Goal: Task Accomplishment & Management: Use online tool/utility

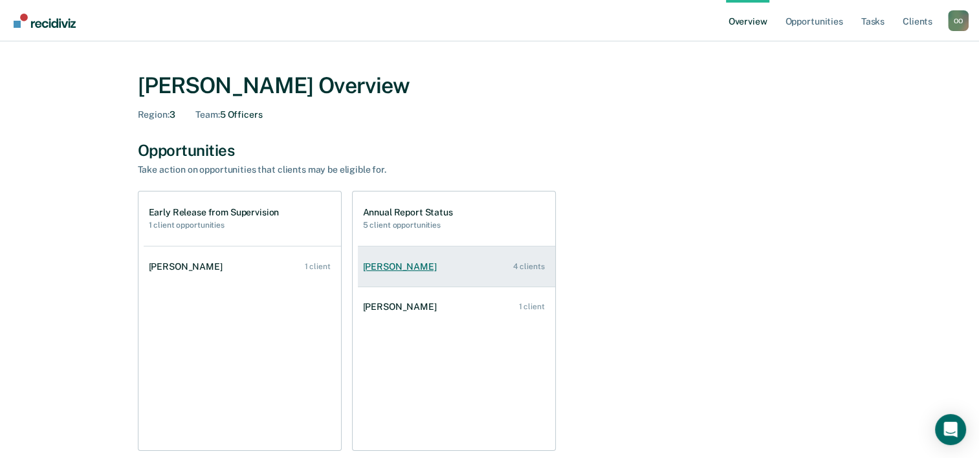
click at [456, 266] on link "[PERSON_NAME] 4 clients" at bounding box center [456, 266] width 197 height 37
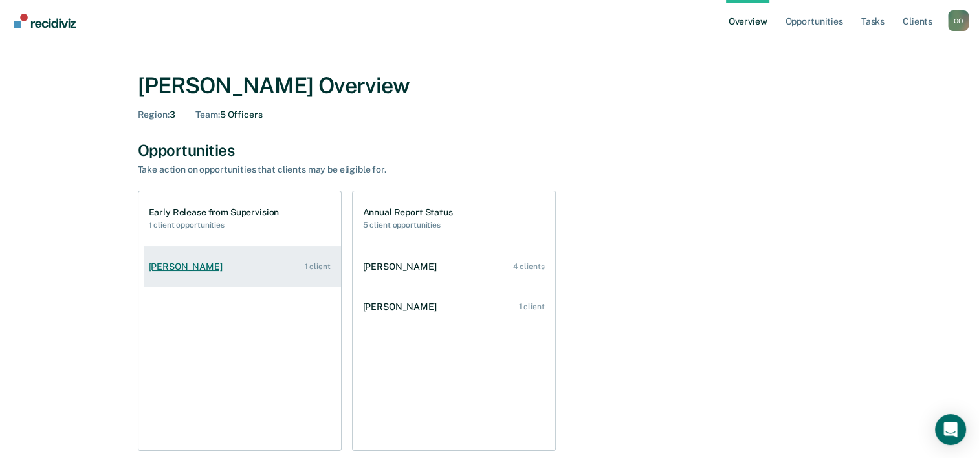
click at [173, 270] on div "[PERSON_NAME]" at bounding box center [188, 266] width 79 height 11
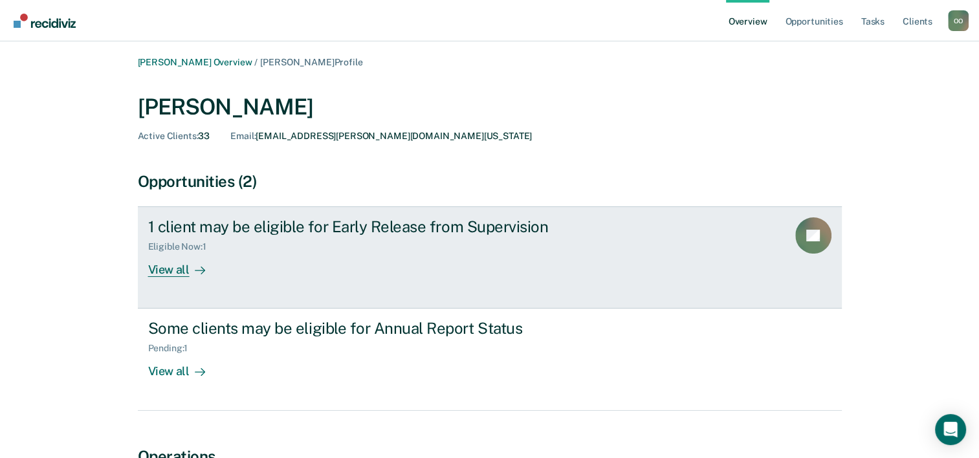
click at [172, 266] on div "View all" at bounding box center [184, 264] width 72 height 25
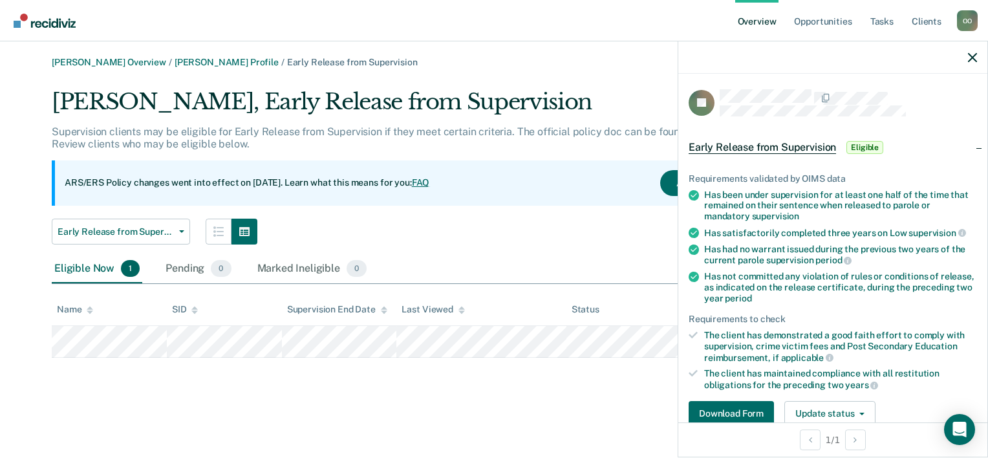
click at [517, 225] on div "Early Release from Supervision Annual Report Status Early Release from Supervis…" at bounding box center [422, 232] width 741 height 26
click at [970, 56] on icon "button" at bounding box center [972, 57] width 9 height 9
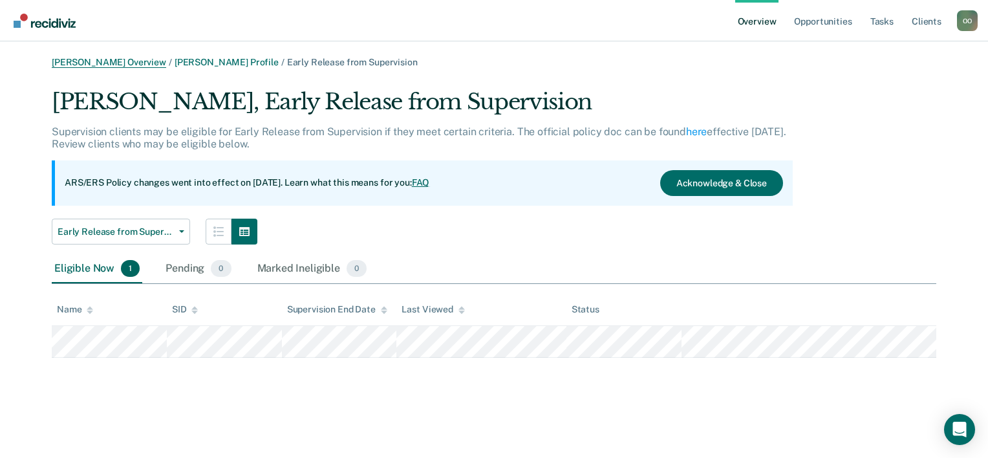
click at [160, 60] on link "[PERSON_NAME] Overview" at bounding box center [109, 62] width 114 height 11
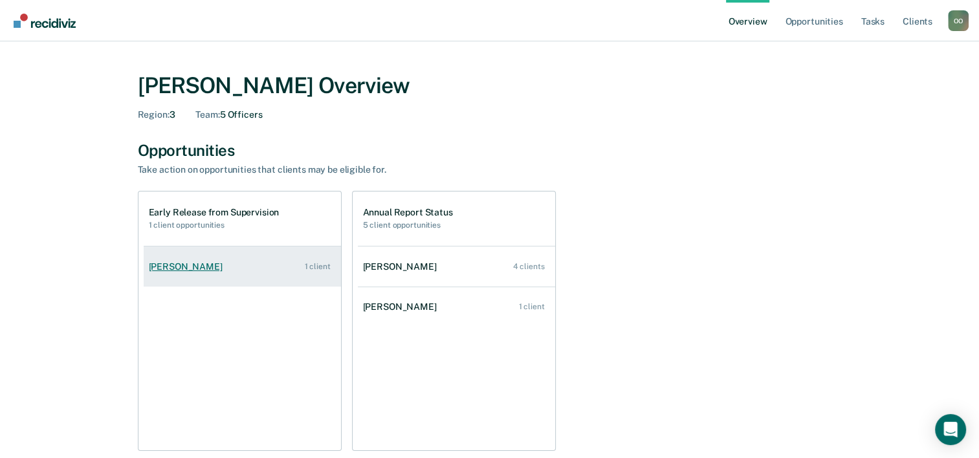
click at [184, 265] on div "[PERSON_NAME]" at bounding box center [188, 266] width 79 height 11
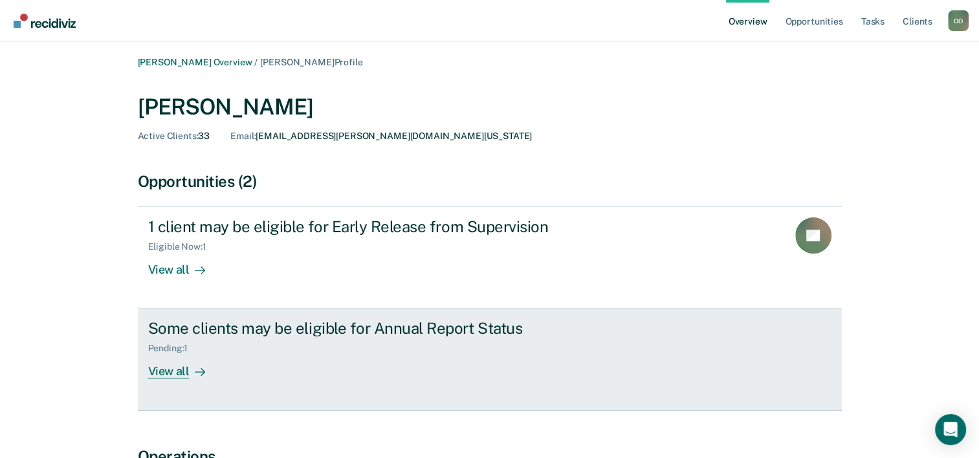
click at [173, 373] on div "View all" at bounding box center [184, 366] width 72 height 25
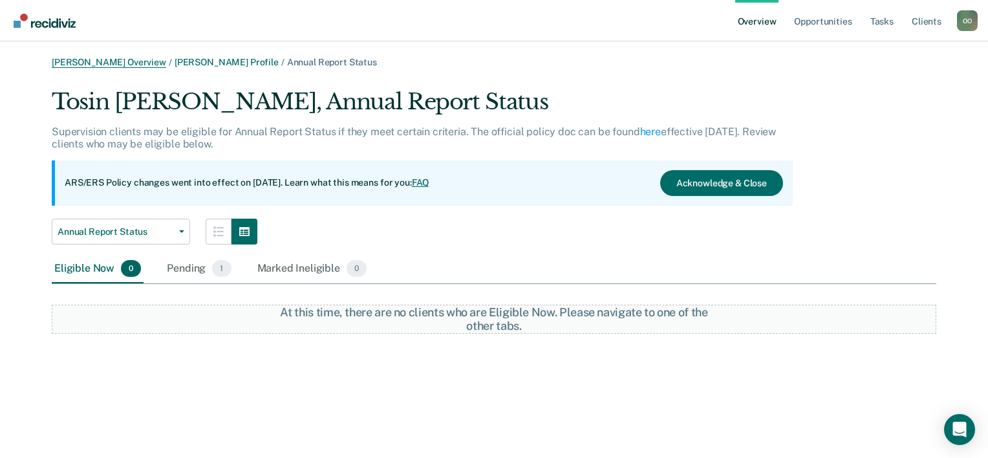
click at [144, 65] on link "[PERSON_NAME] Overview" at bounding box center [109, 62] width 114 height 11
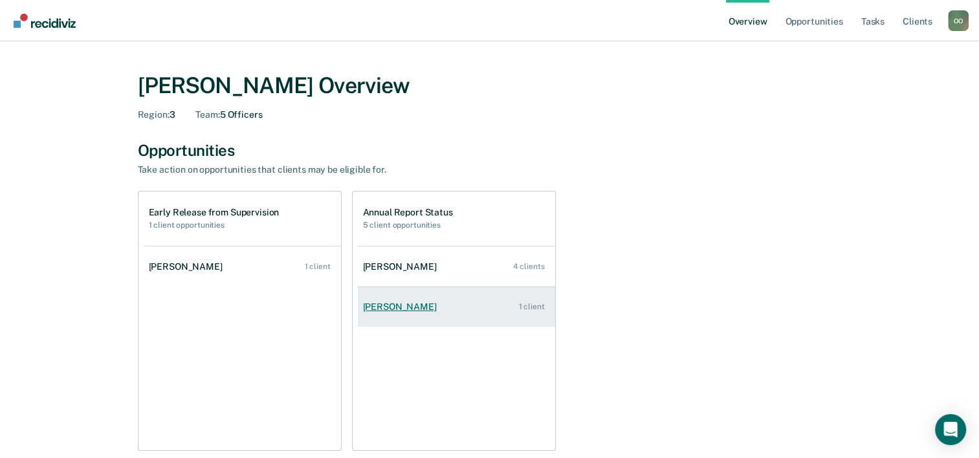
click at [391, 307] on div "[PERSON_NAME]" at bounding box center [402, 306] width 79 height 11
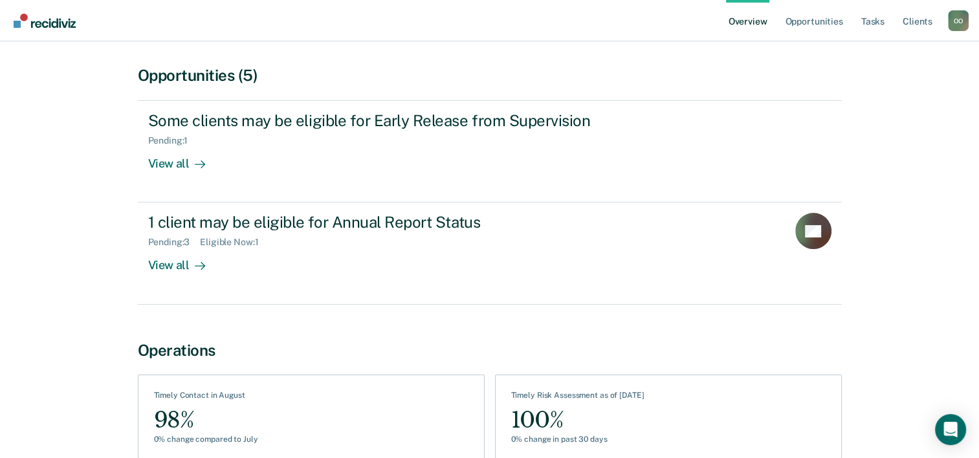
scroll to position [129, 0]
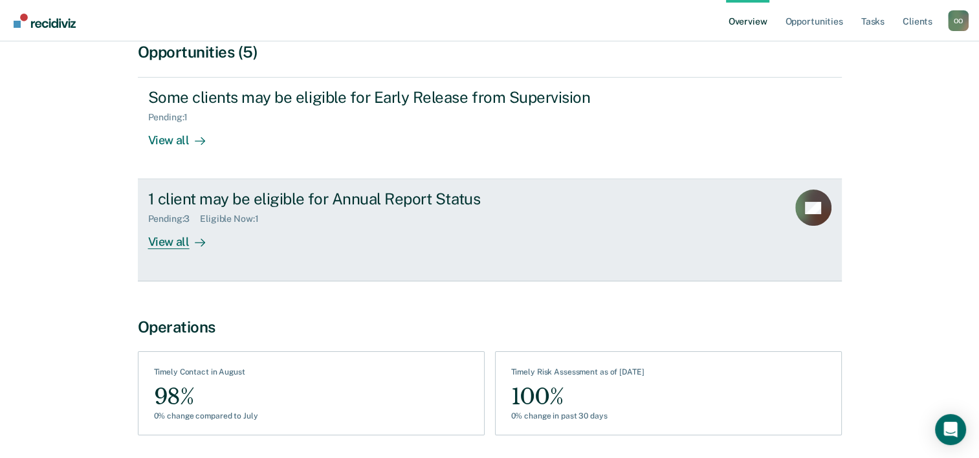
click at [153, 238] on div "View all" at bounding box center [184, 236] width 72 height 25
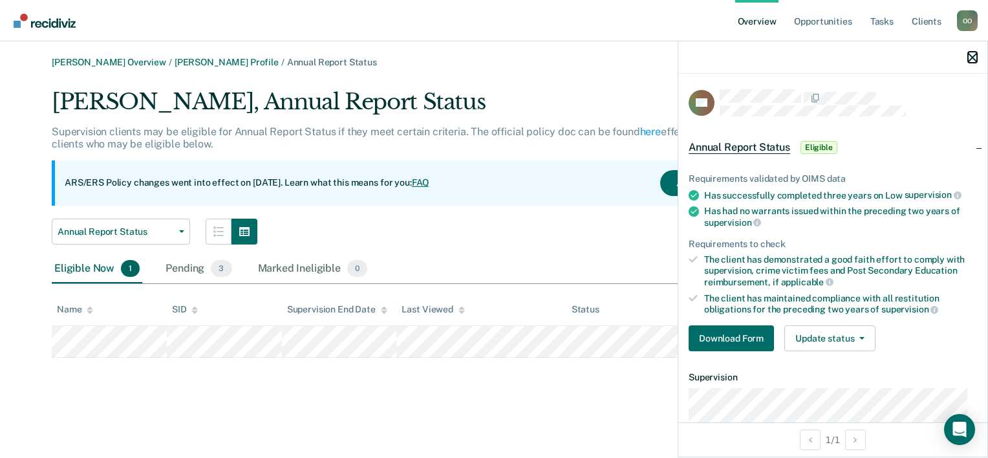
click at [974, 56] on icon "button" at bounding box center [972, 57] width 9 height 9
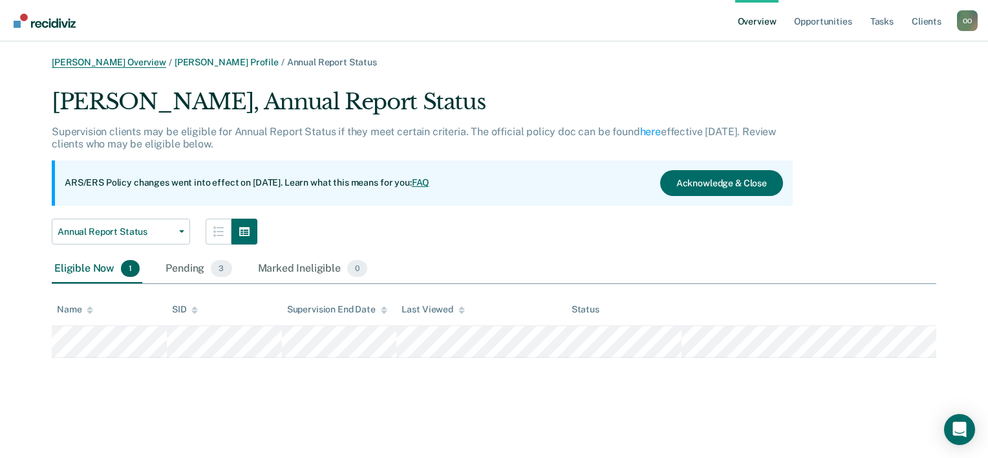
click at [125, 60] on link "[PERSON_NAME] Overview" at bounding box center [109, 62] width 114 height 11
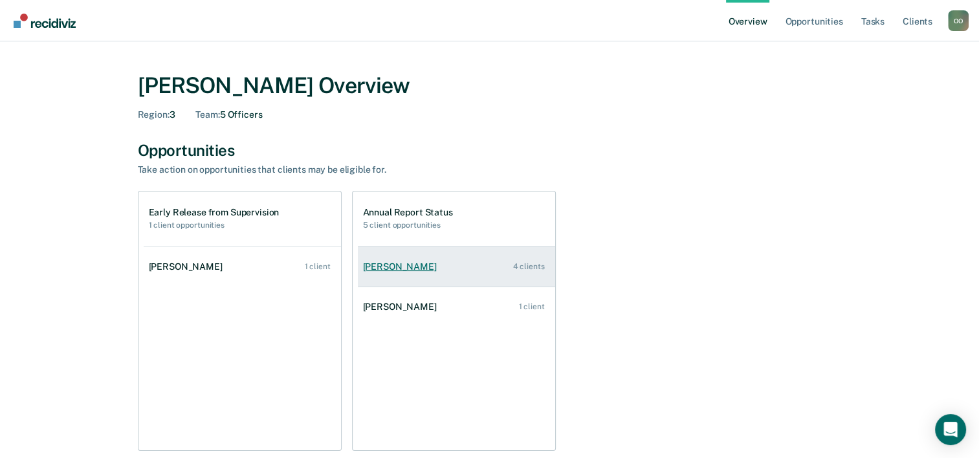
click at [384, 266] on div "[PERSON_NAME]" at bounding box center [402, 266] width 79 height 11
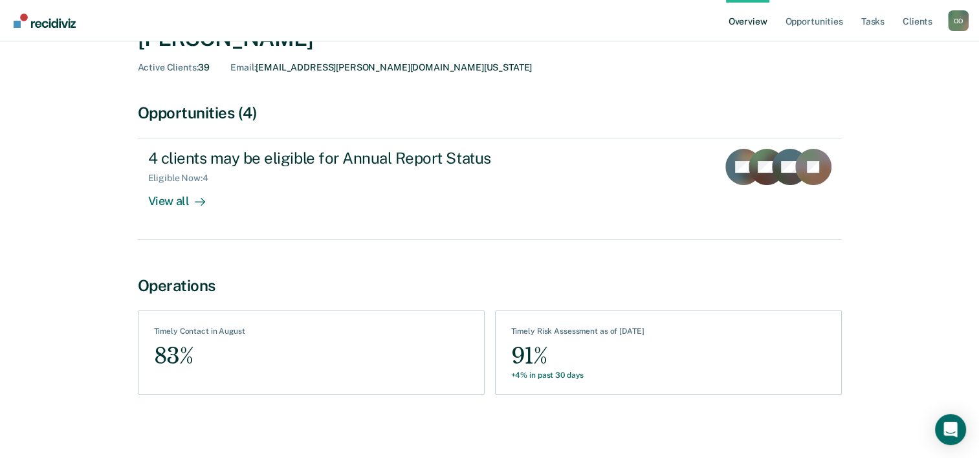
scroll to position [72, 0]
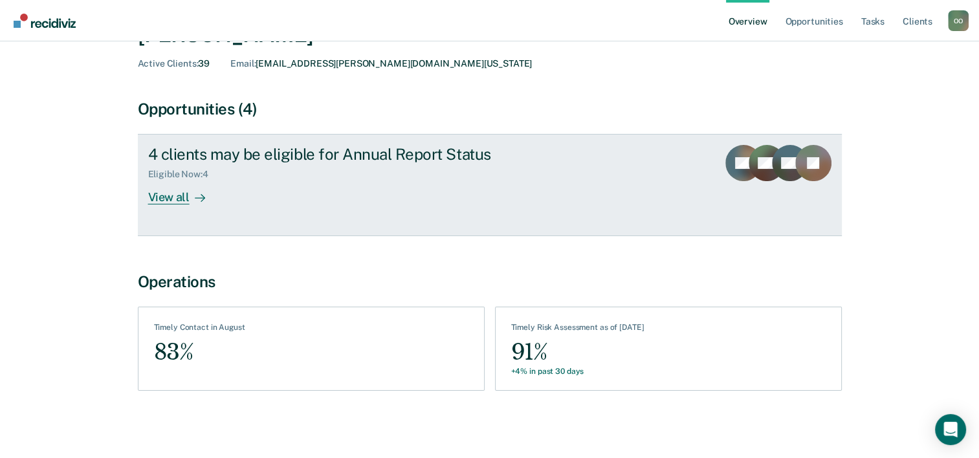
click at [165, 195] on div "View all" at bounding box center [184, 192] width 72 height 25
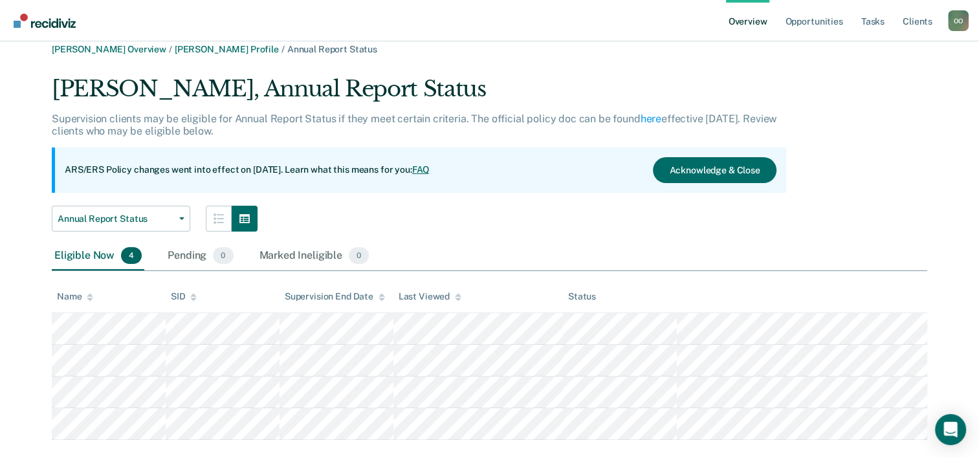
scroll to position [36, 0]
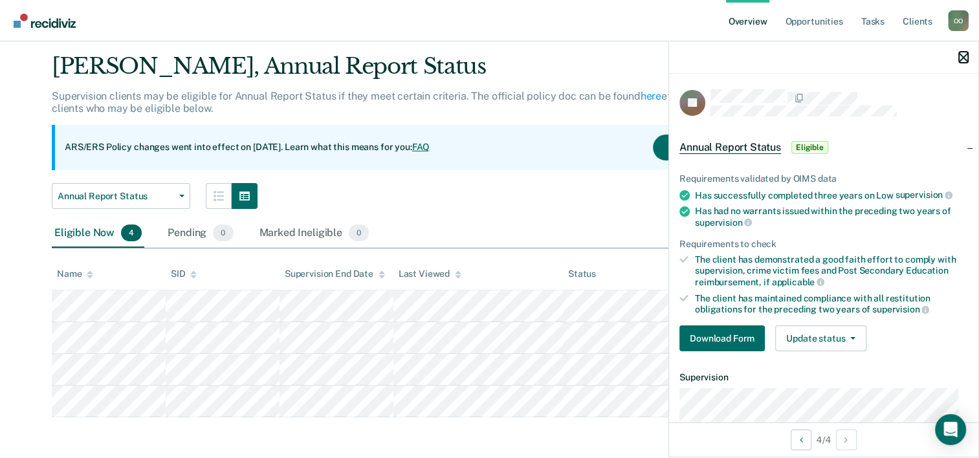
click at [965, 59] on icon "button" at bounding box center [963, 57] width 9 height 9
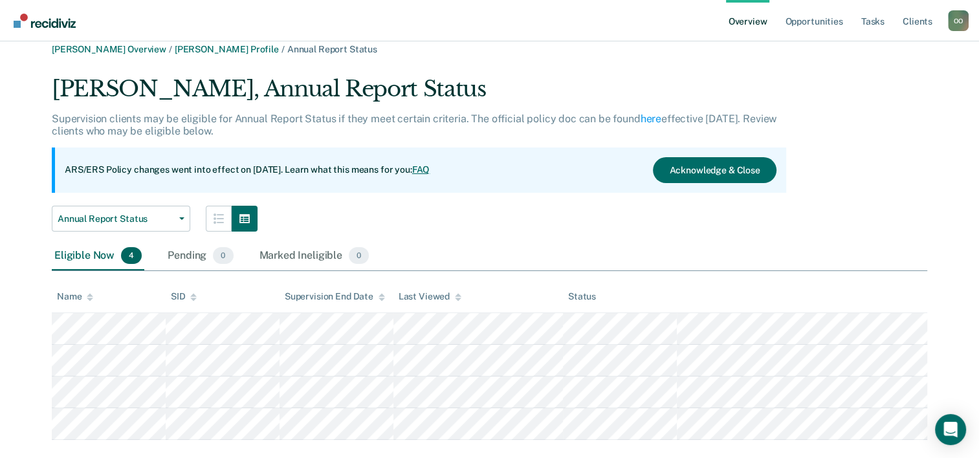
scroll to position [0, 0]
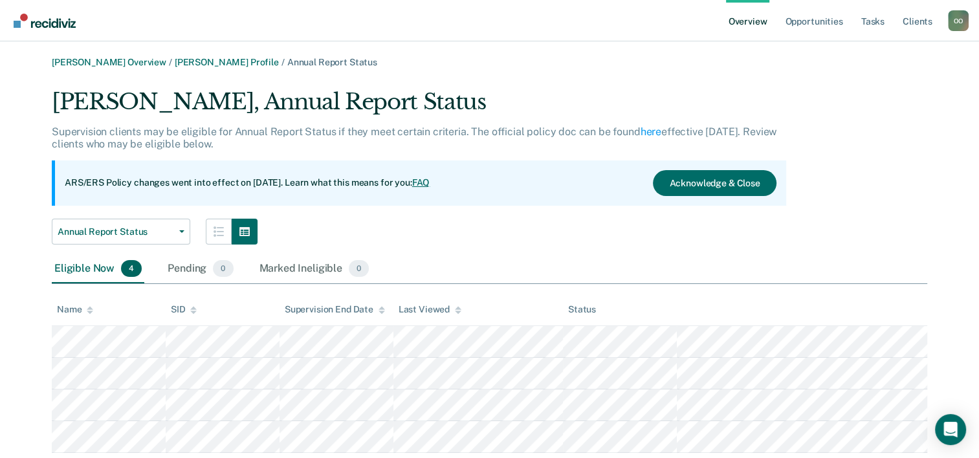
click at [748, 23] on link "Overview" at bounding box center [748, 20] width 44 height 41
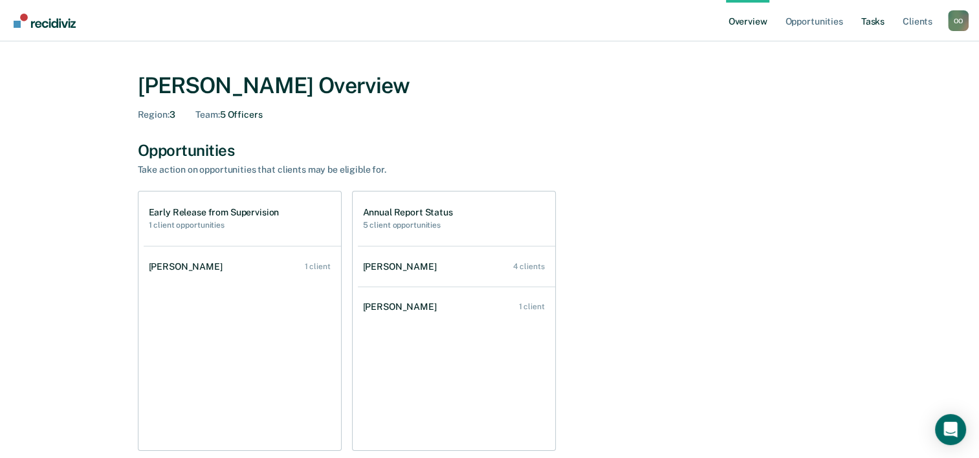
click at [867, 21] on link "Tasks" at bounding box center [872, 20] width 28 height 41
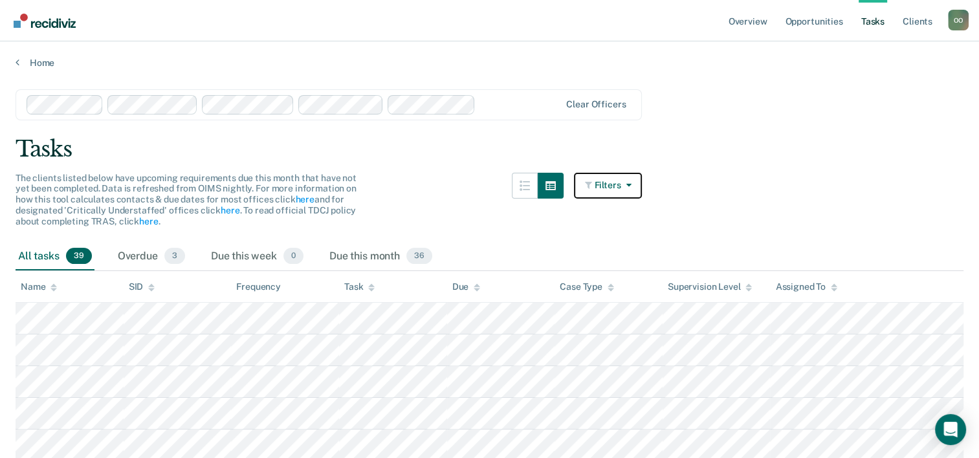
click at [631, 182] on icon "button" at bounding box center [625, 184] width 10 height 9
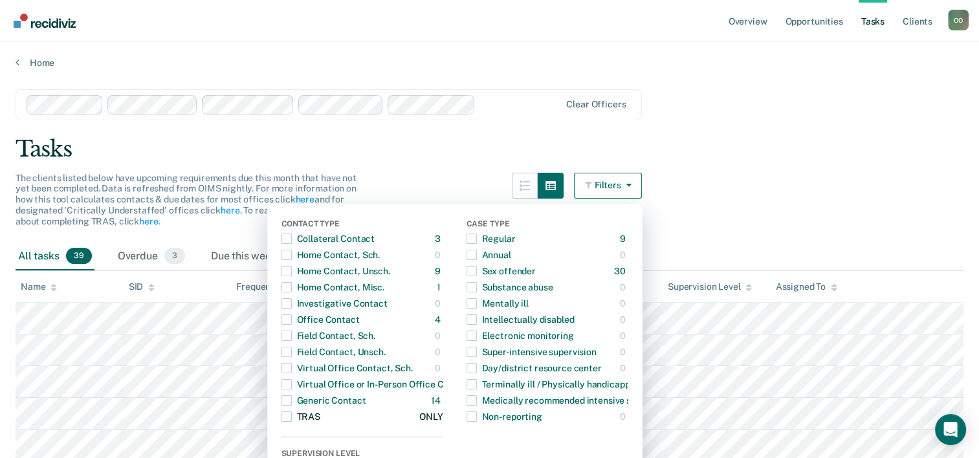
click at [292, 417] on span "button" at bounding box center [286, 416] width 10 height 10
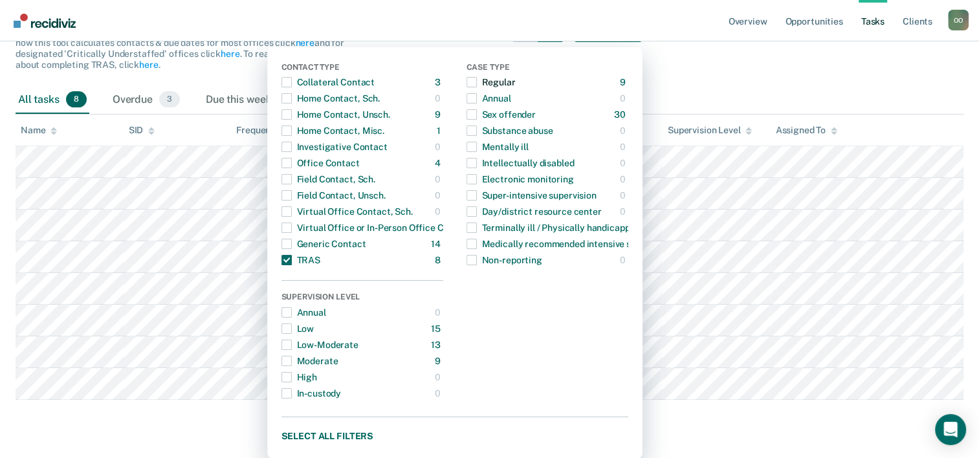
scroll to position [157, 0]
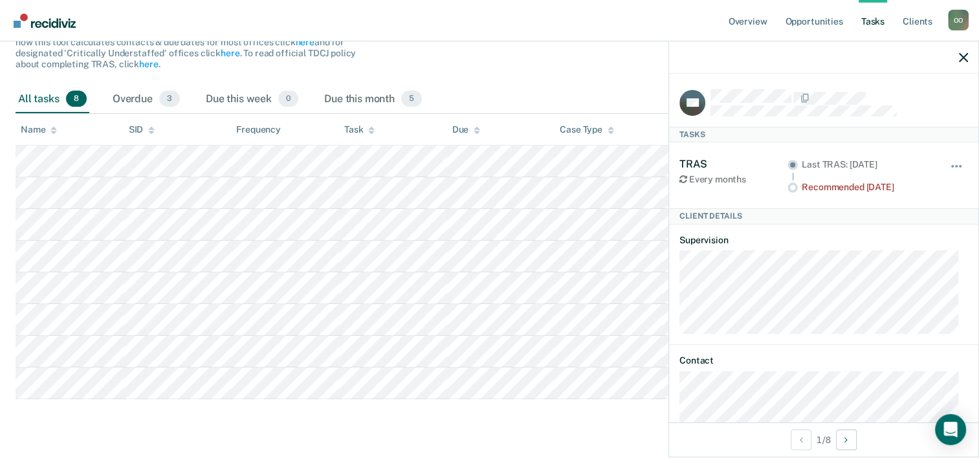
click at [532, 74] on div at bounding box center [538, 51] width 52 height 70
click at [577, 86] on div "All tasks 8 Overdue 3 Due this week 0 Due this month 5" at bounding box center [490, 99] width 948 height 28
click at [965, 54] on icon "button" at bounding box center [963, 57] width 9 height 9
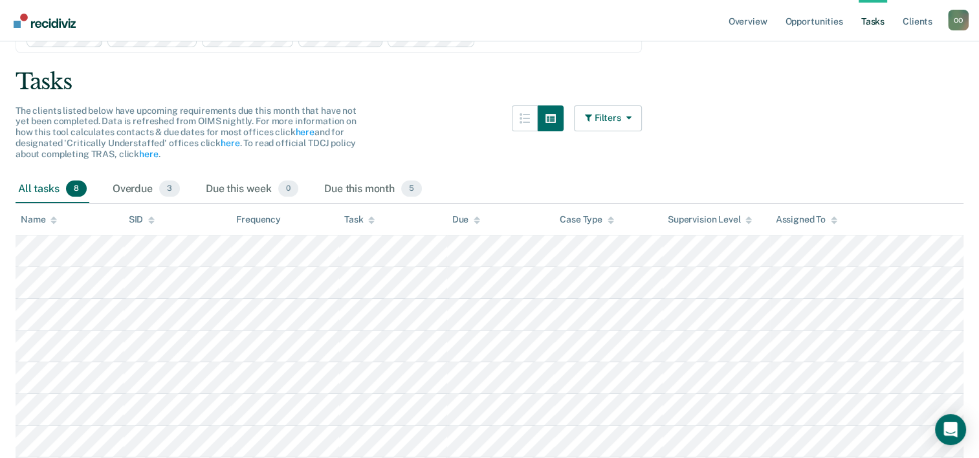
scroll to position [0, 0]
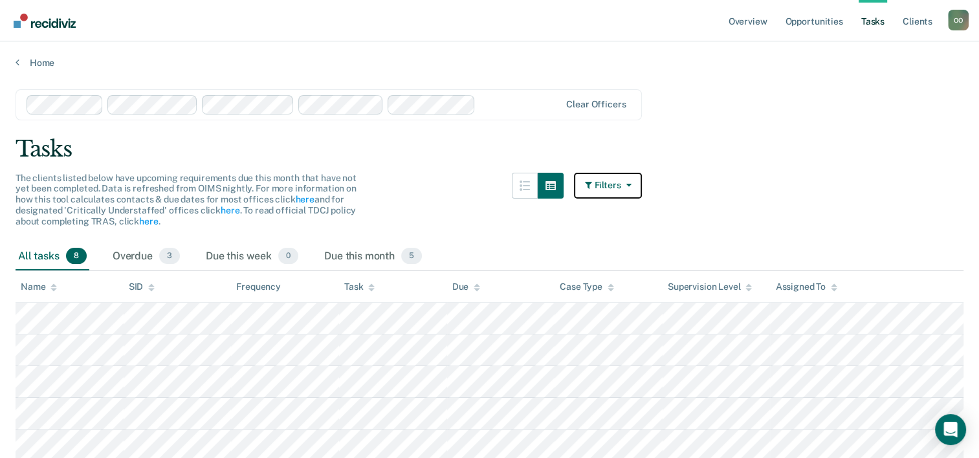
click at [618, 186] on button "Filters" at bounding box center [608, 186] width 69 height 26
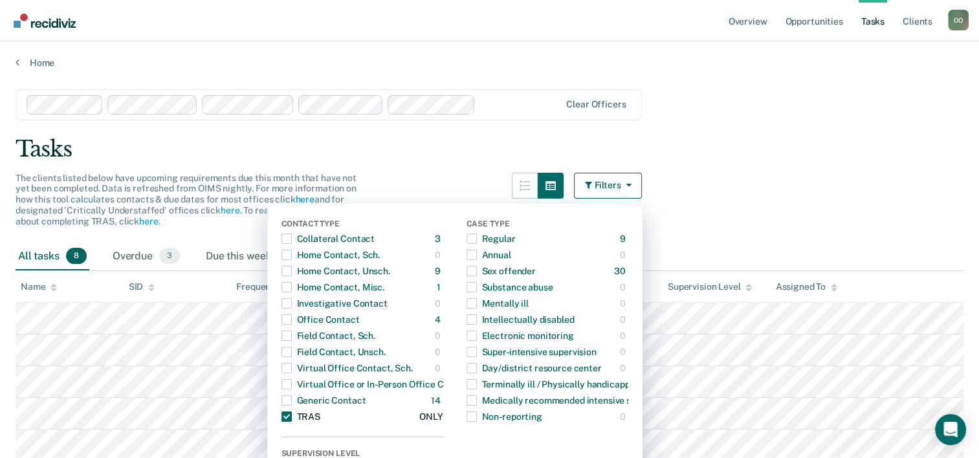
click at [292, 417] on span "button" at bounding box center [286, 416] width 10 height 10
click at [290, 270] on span "button" at bounding box center [286, 271] width 10 height 10
click at [783, 202] on main "Clear officers Tasks The clients listed below have upcoming requirements due th…" at bounding box center [489, 352] width 979 height 567
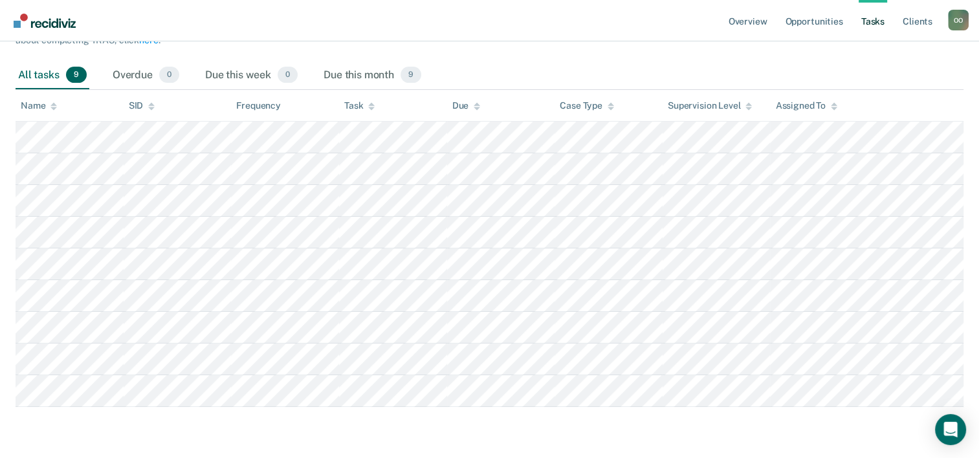
scroll to position [116, 0]
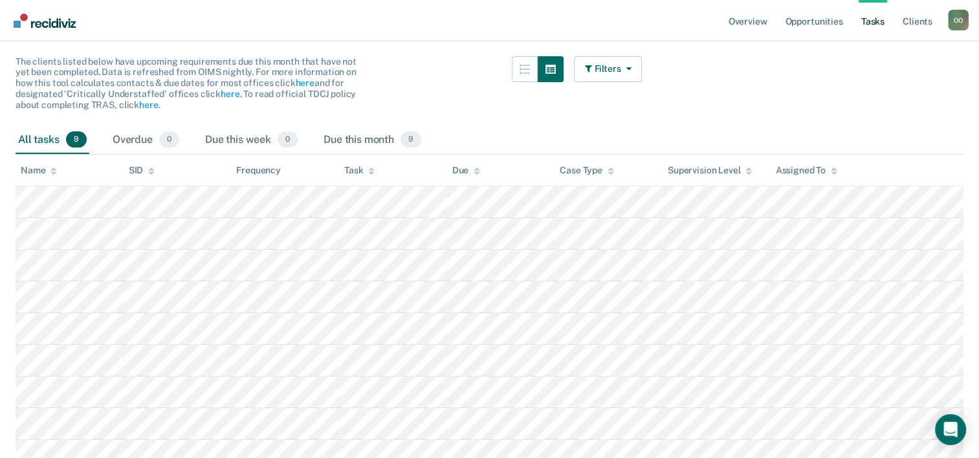
click at [836, 169] on icon at bounding box center [834, 168] width 6 height 3
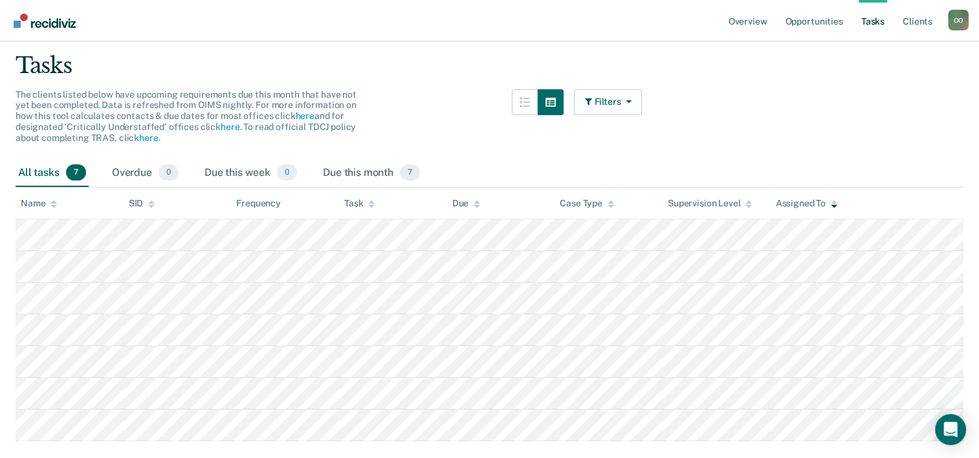
scroll to position [157, 0]
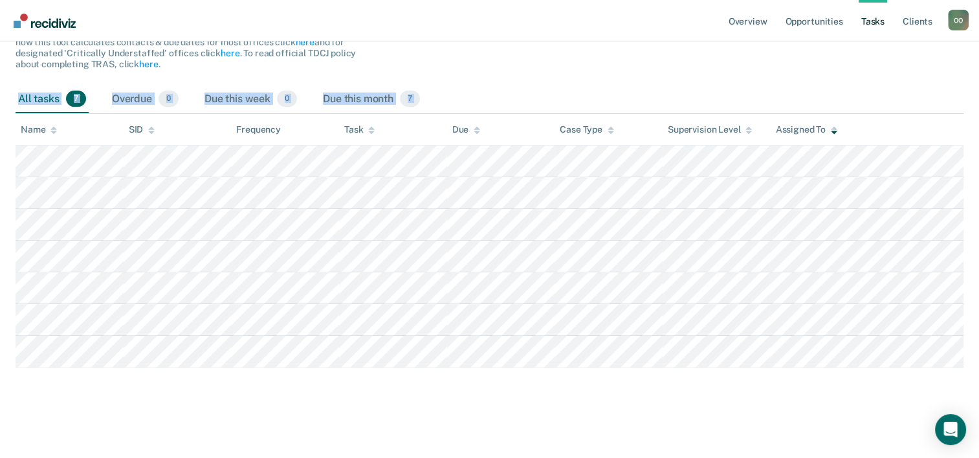
drag, startPoint x: 1, startPoint y: 84, endPoint x: 887, endPoint y: 366, distance: 929.9
click at [887, 366] on main "Clear officers Tasks The clients listed below have upcoming requirements due th…" at bounding box center [489, 163] width 979 height 504
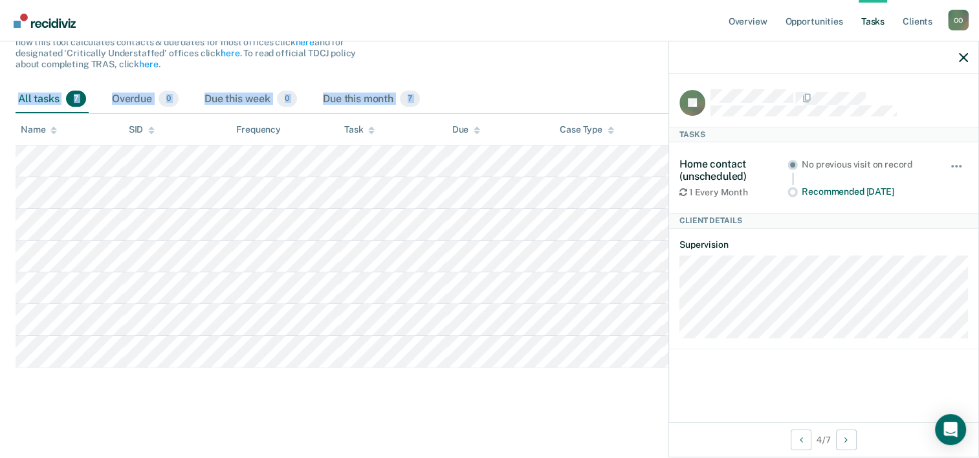
click at [546, 87] on div "All tasks 7 Overdue 0 Due this week 0 Due this month 7" at bounding box center [490, 99] width 948 height 28
drag, startPoint x: 966, startPoint y: 57, endPoint x: 950, endPoint y: 56, distance: 16.2
click at [964, 58] on icon "button" at bounding box center [963, 57] width 9 height 9
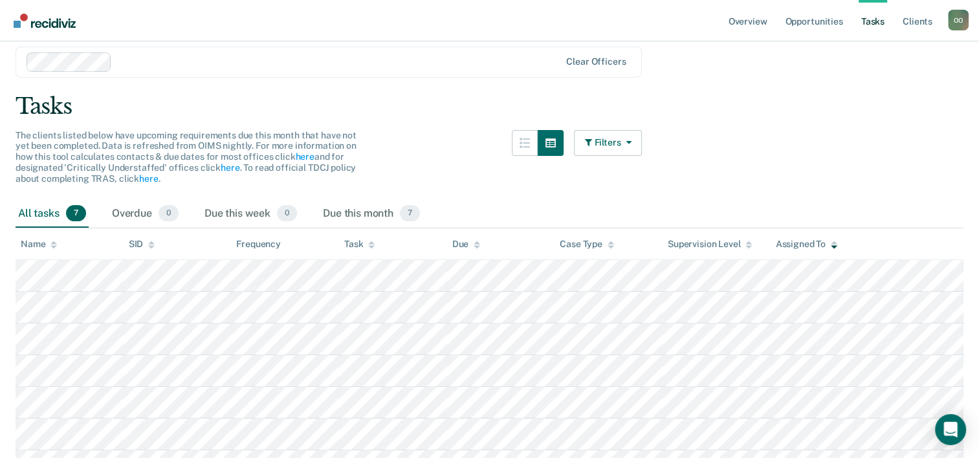
scroll to position [0, 0]
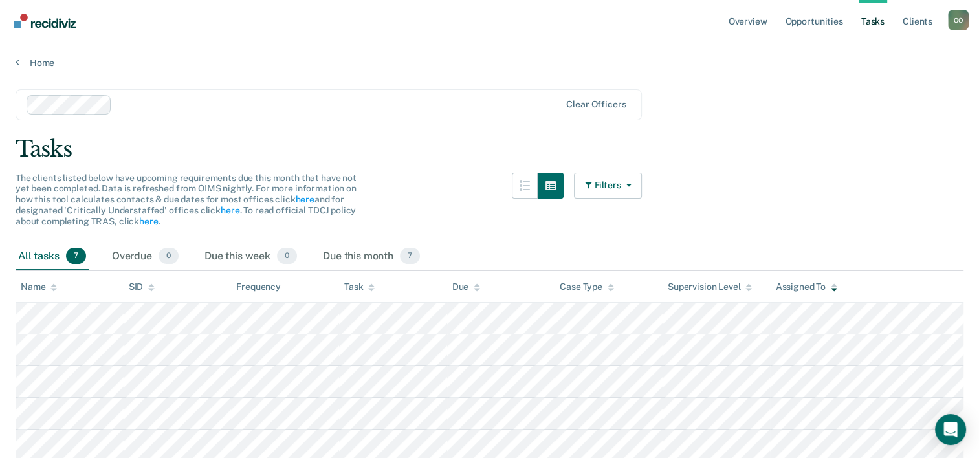
click at [163, 96] on div at bounding box center [294, 104] width 534 height 19
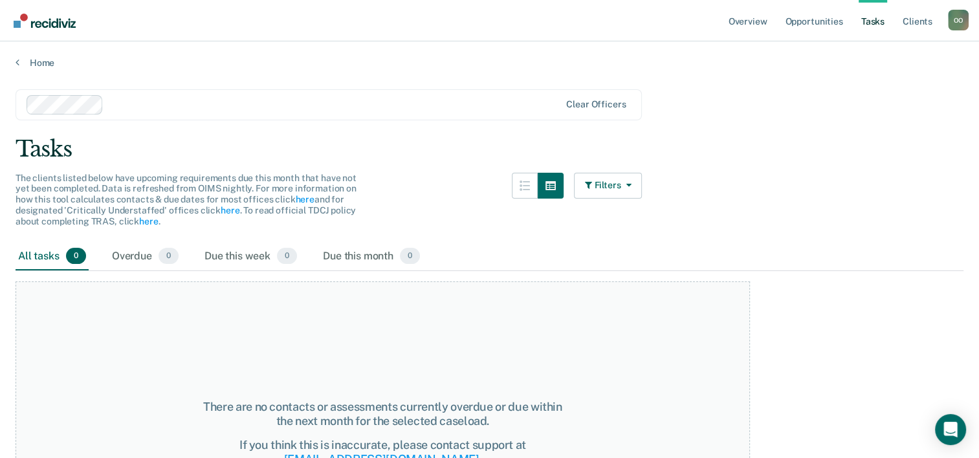
click at [123, 101] on div at bounding box center [334, 104] width 451 height 15
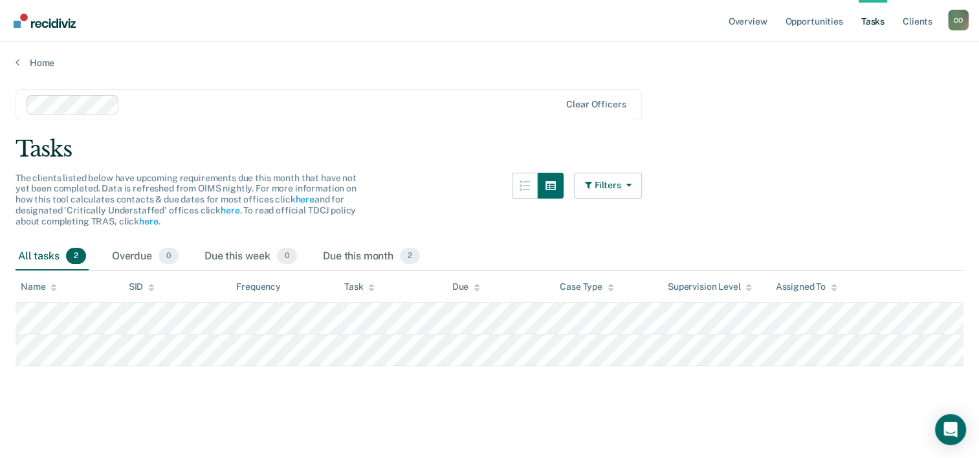
click at [141, 98] on div at bounding box center [342, 104] width 435 height 15
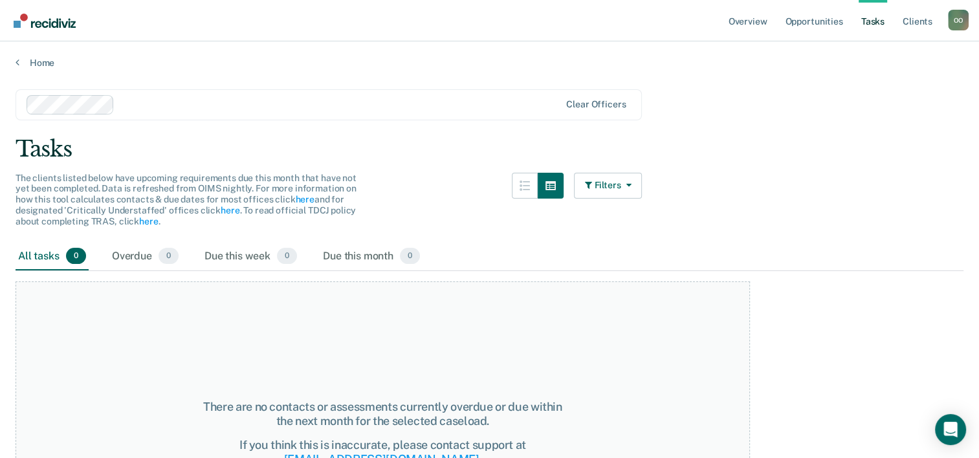
click at [131, 102] on div at bounding box center [340, 104] width 440 height 15
click at [867, 23] on link "Tasks" at bounding box center [872, 20] width 28 height 41
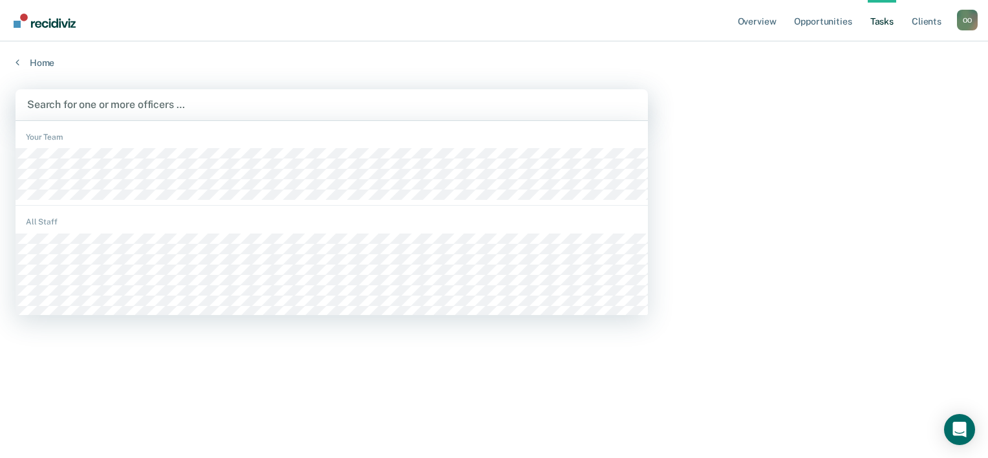
click at [60, 103] on div at bounding box center [331, 104] width 609 height 15
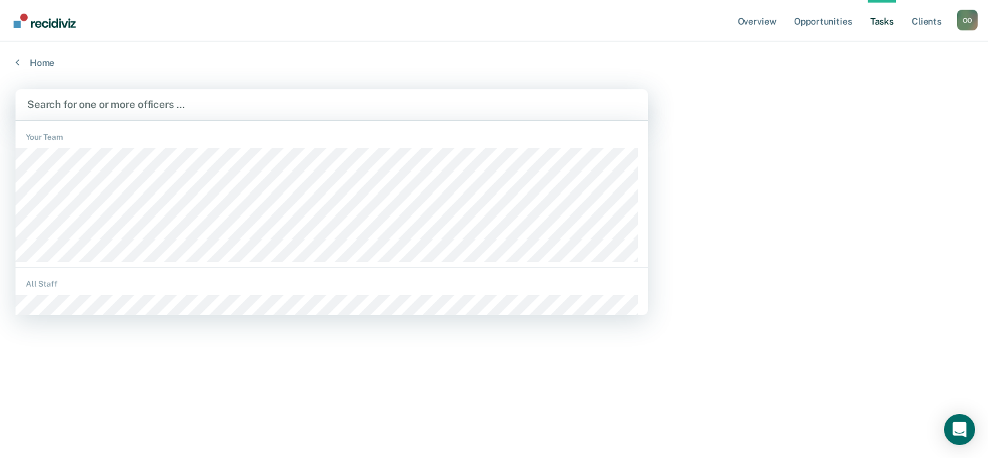
click at [54, 137] on div "Your Team" at bounding box center [332, 137] width 633 height 12
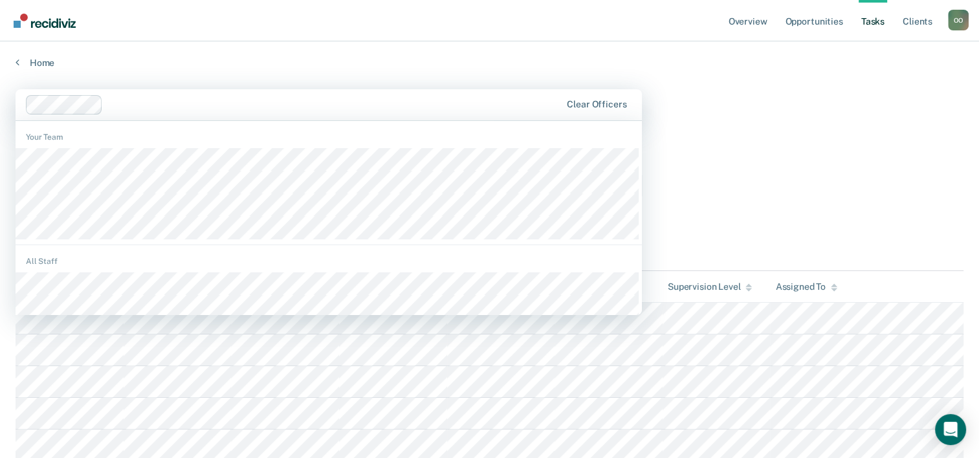
click at [127, 105] on div at bounding box center [334, 104] width 452 height 15
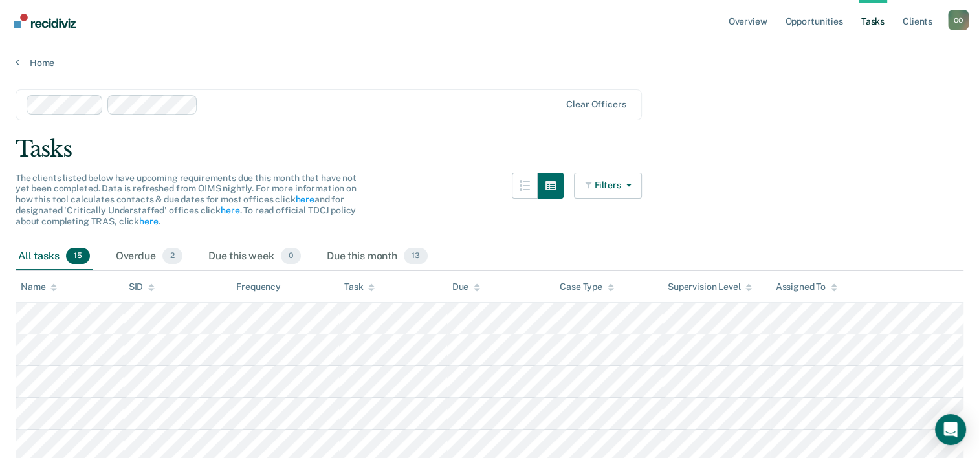
click at [210, 109] on div at bounding box center [381, 104] width 356 height 15
click at [315, 106] on div at bounding box center [429, 104] width 260 height 15
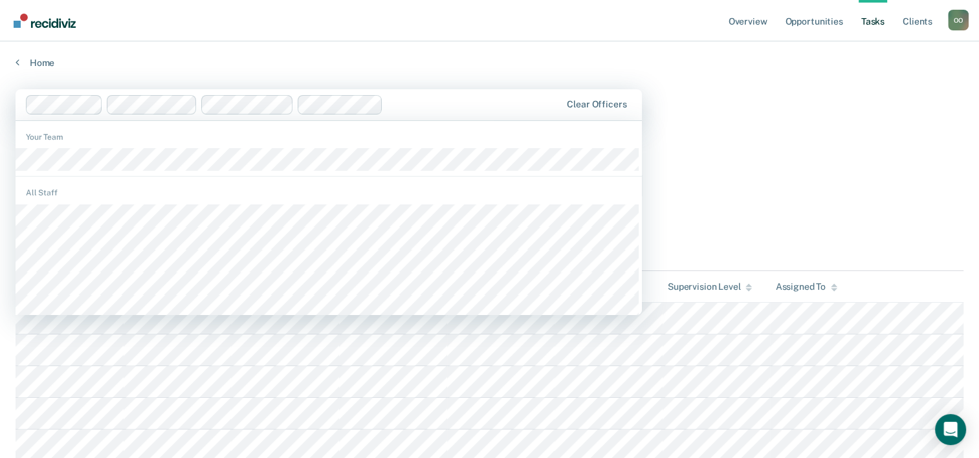
click at [401, 105] on div at bounding box center [474, 104] width 172 height 15
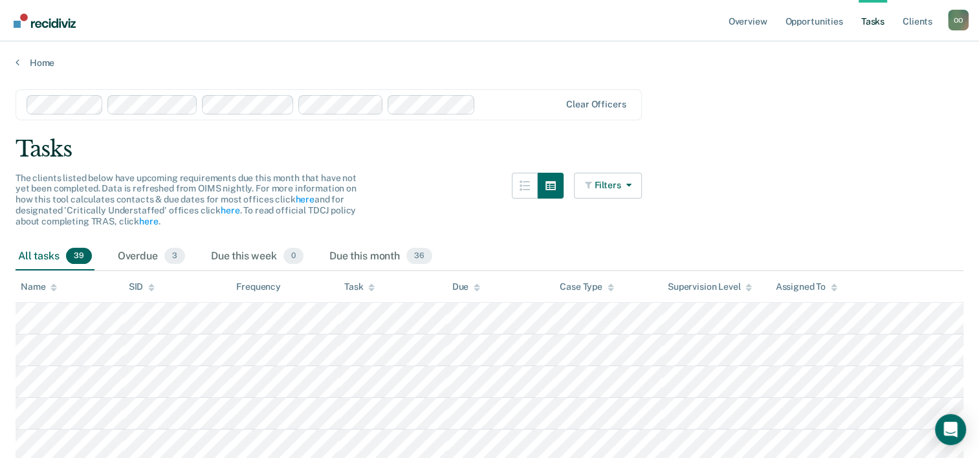
click at [791, 157] on div "Tasks" at bounding box center [490, 149] width 948 height 27
click at [594, 187] on icon "button" at bounding box center [590, 184] width 10 height 9
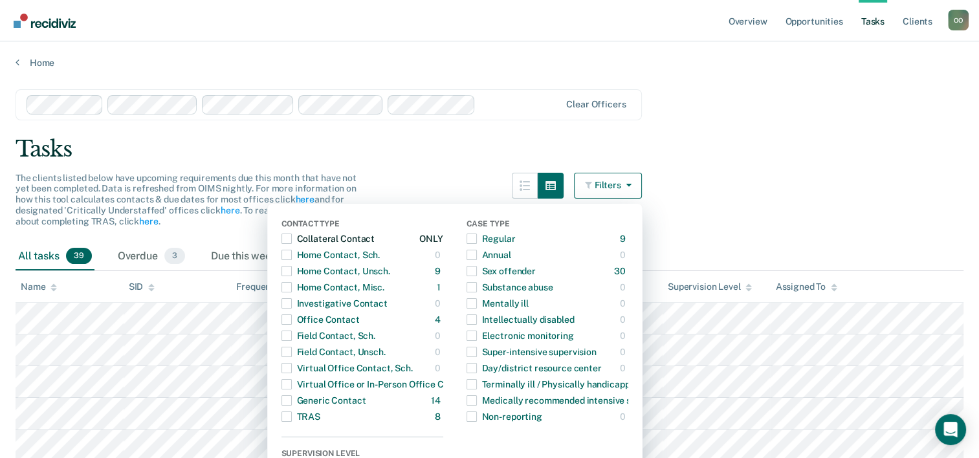
click at [292, 237] on span "button" at bounding box center [286, 238] width 10 height 10
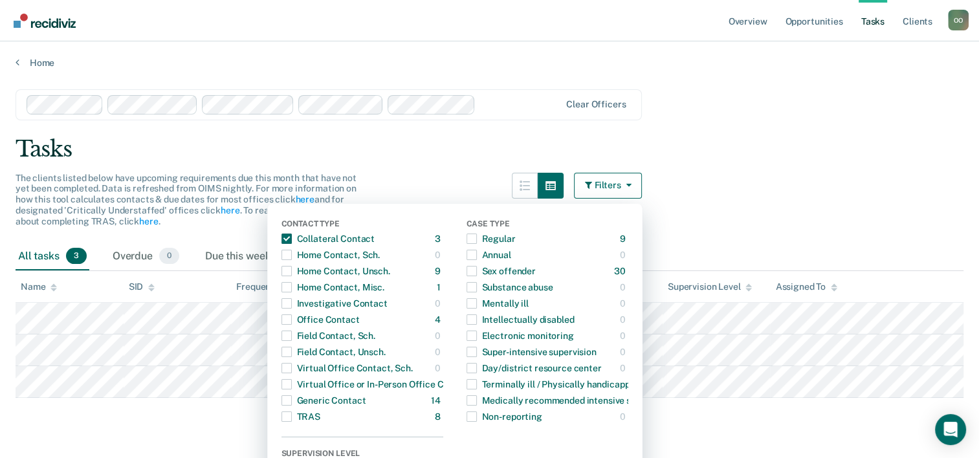
click at [820, 153] on div "Tasks" at bounding box center [490, 149] width 948 height 27
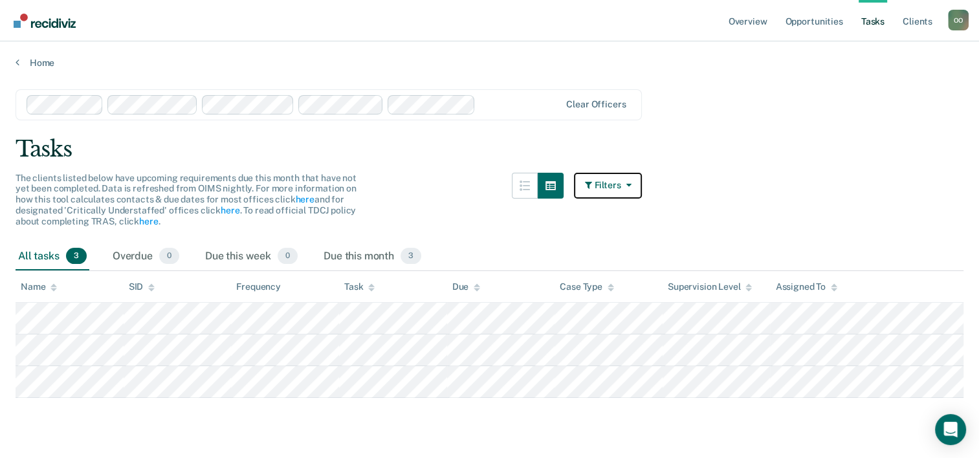
click at [621, 186] on button "Filters" at bounding box center [608, 186] width 69 height 26
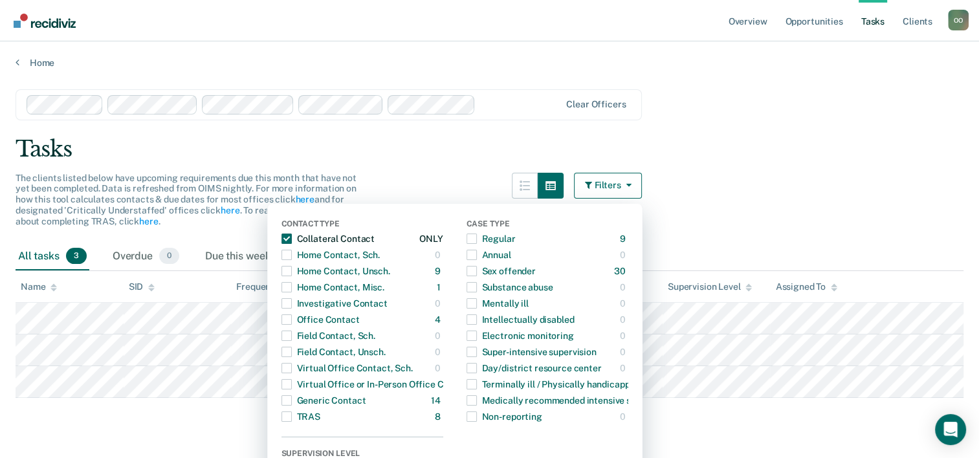
click at [292, 237] on span "button" at bounding box center [286, 238] width 10 height 10
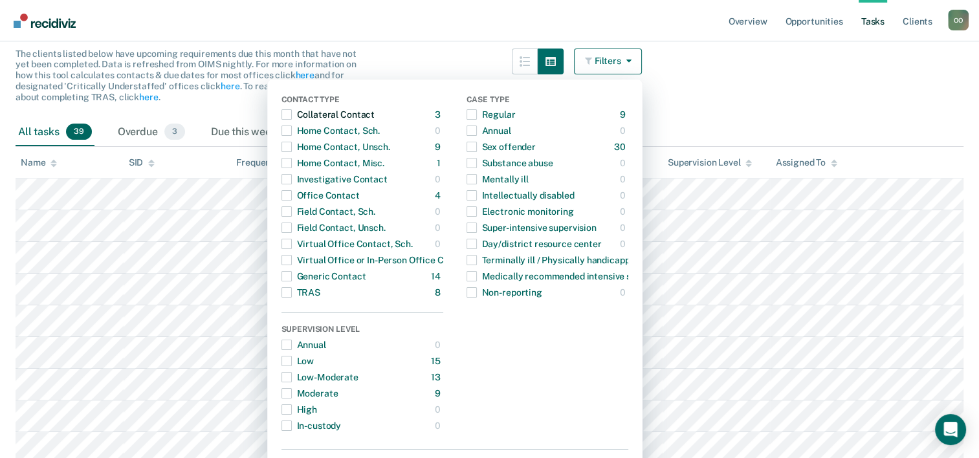
scroll to position [129, 0]
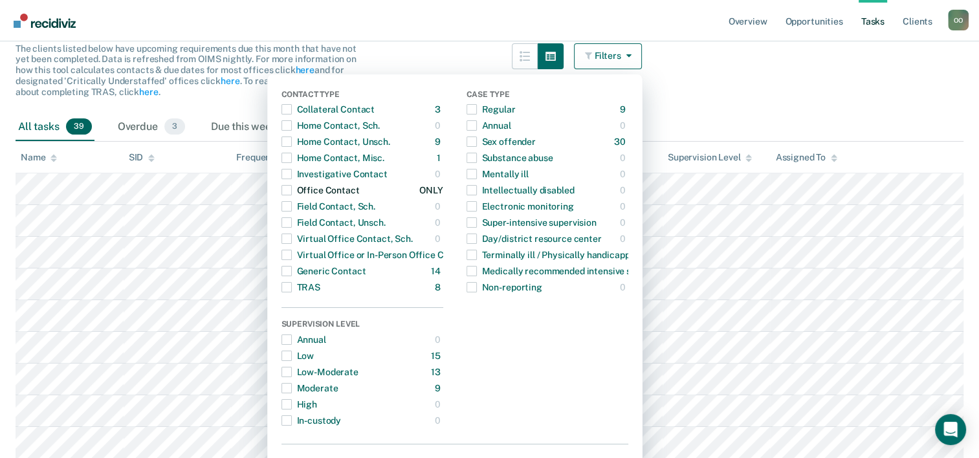
click at [292, 191] on span "button" at bounding box center [286, 190] width 10 height 10
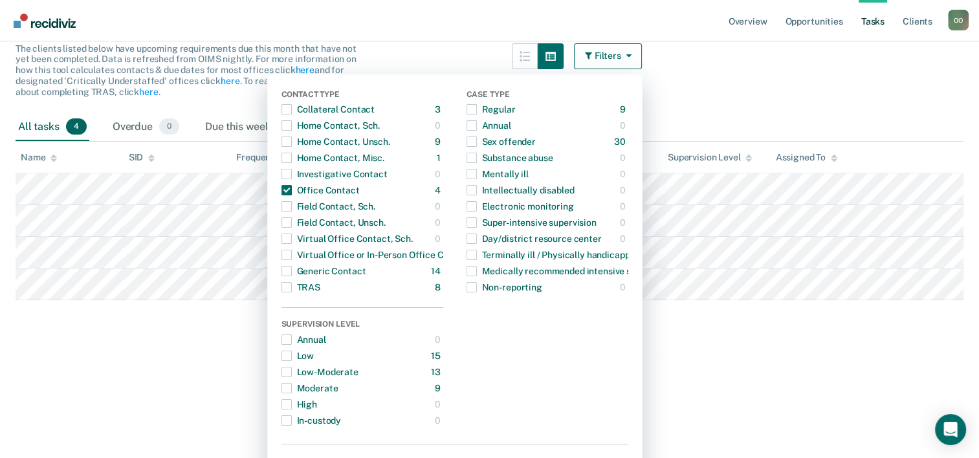
click at [757, 329] on html "Looks like you’re using Internet Explorer 11. For faster loading and a better e…" at bounding box center [489, 100] width 979 height 458
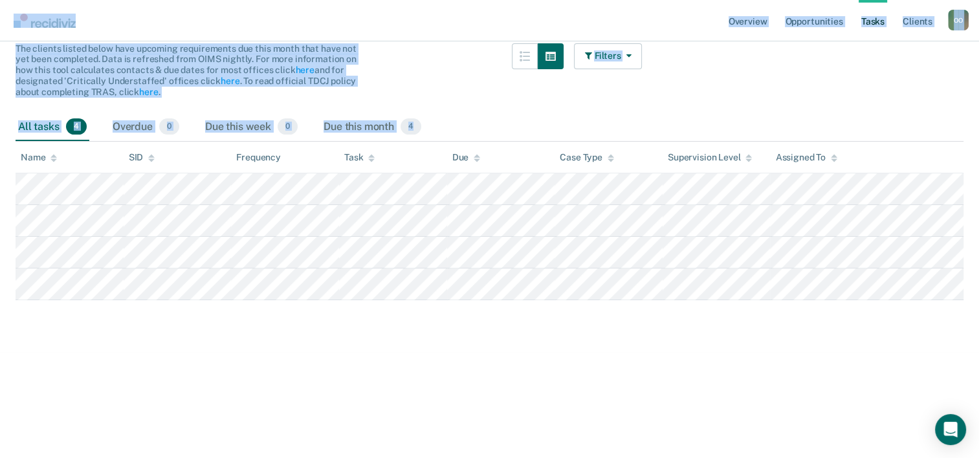
drag, startPoint x: 6, startPoint y: 22, endPoint x: 14, endPoint y: 219, distance: 196.8
click at [14, 219] on div "Overview Opportunities Tasks Client s [PERSON_NAME] O O Profile How it works Lo…" at bounding box center [489, 111] width 979 height 481
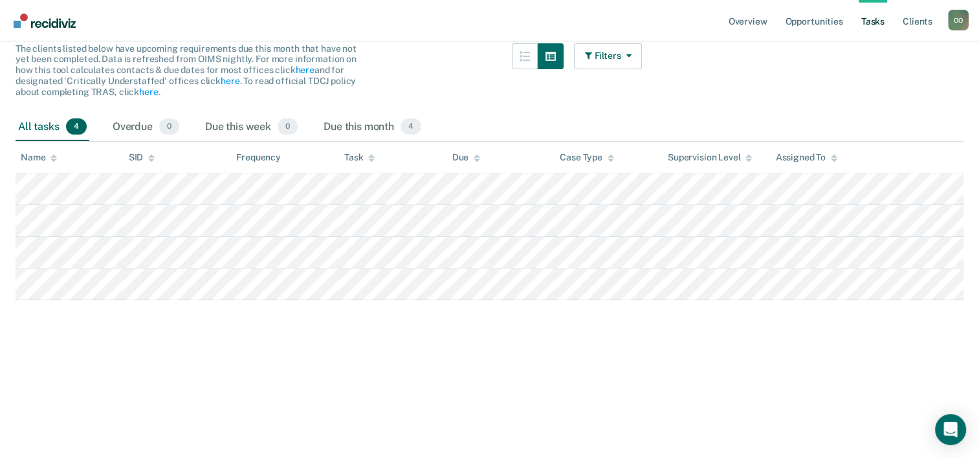
click at [484, 329] on html "Looks like you’re using Internet Explorer 11. For faster loading and a better e…" at bounding box center [489, 100] width 979 height 458
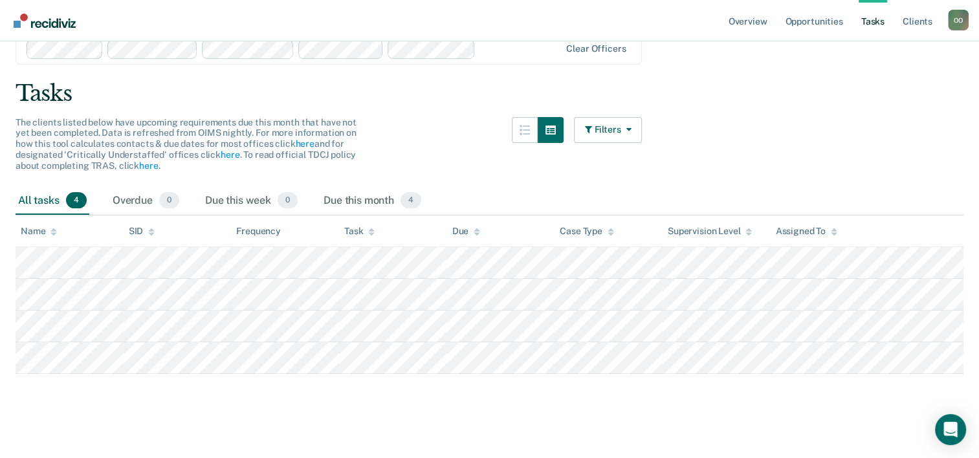
scroll to position [0, 0]
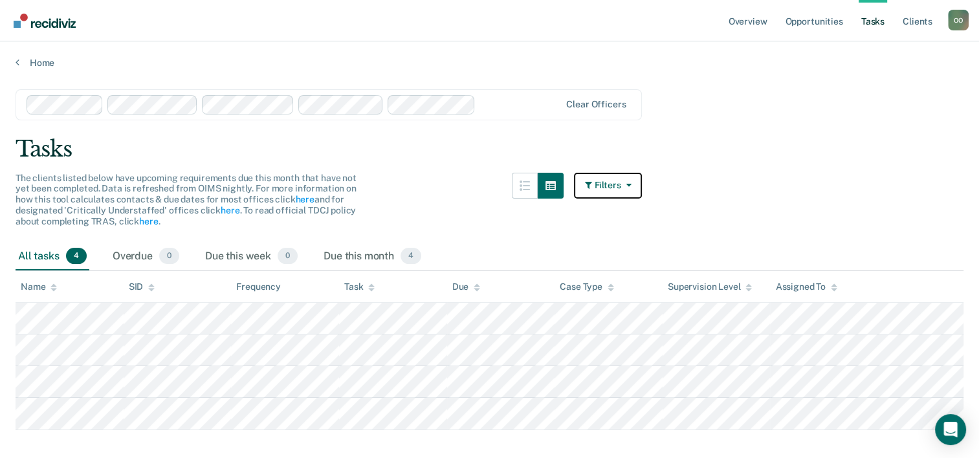
click at [609, 180] on button "Filters" at bounding box center [608, 186] width 69 height 26
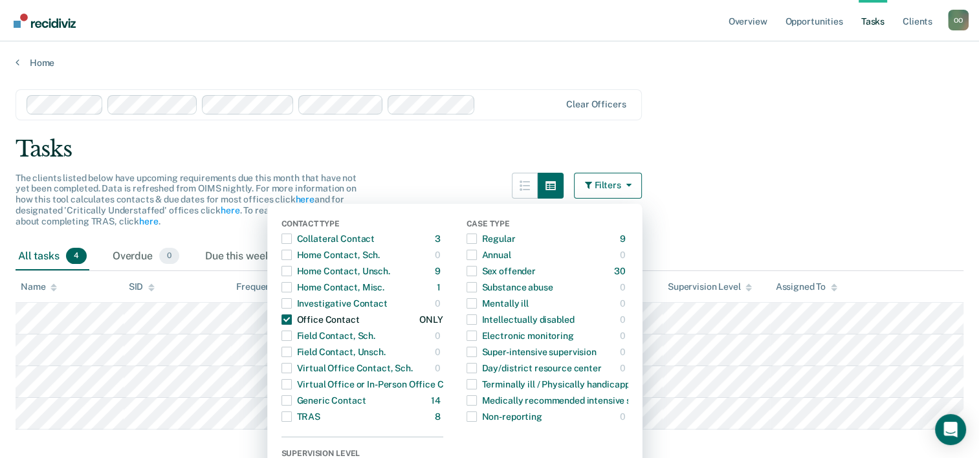
click at [291, 321] on span "button" at bounding box center [286, 319] width 10 height 10
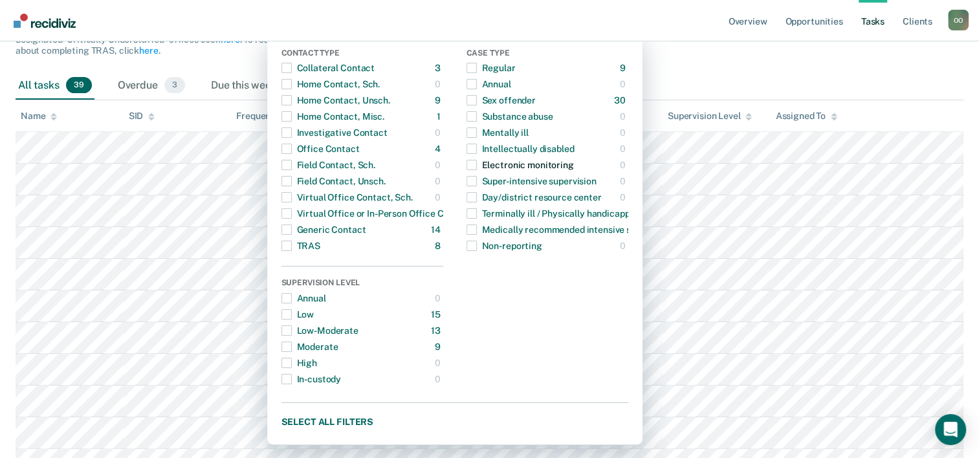
scroll to position [194, 0]
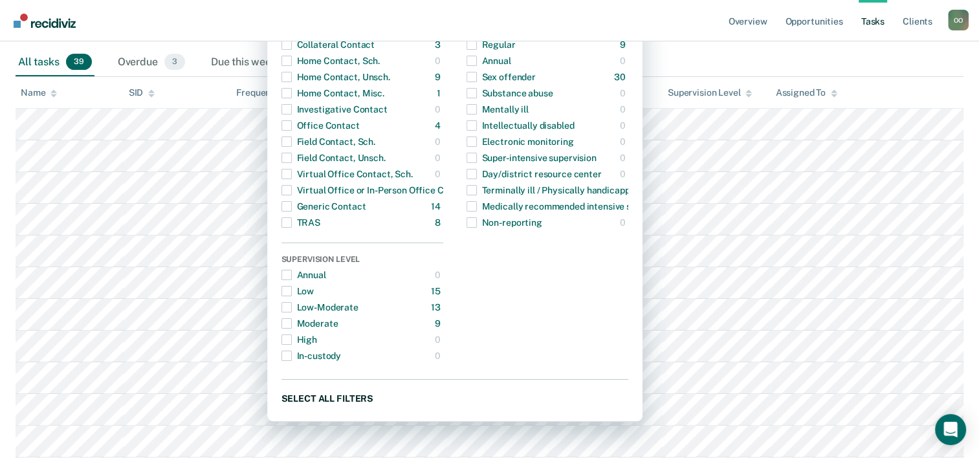
click at [612, 396] on button "Select all filters" at bounding box center [454, 398] width 347 height 16
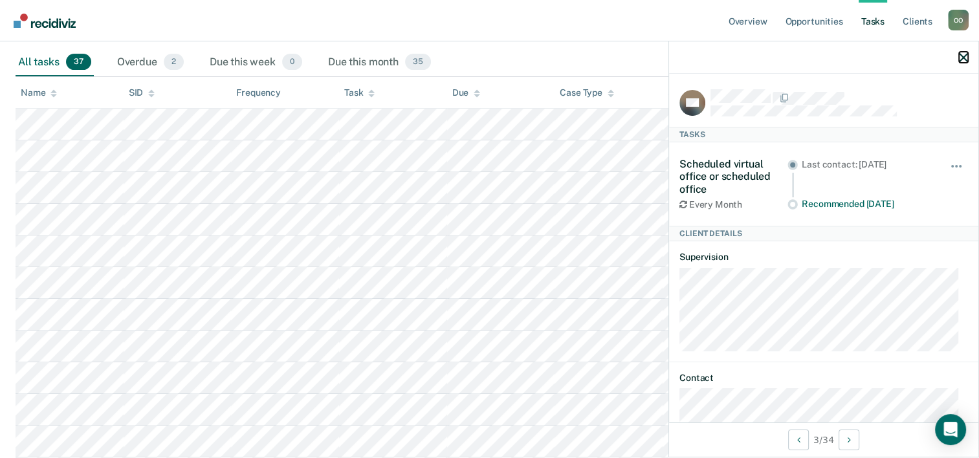
click at [966, 54] on icon "button" at bounding box center [963, 57] width 9 height 9
